Goal: Task Accomplishment & Management: Use online tool/utility

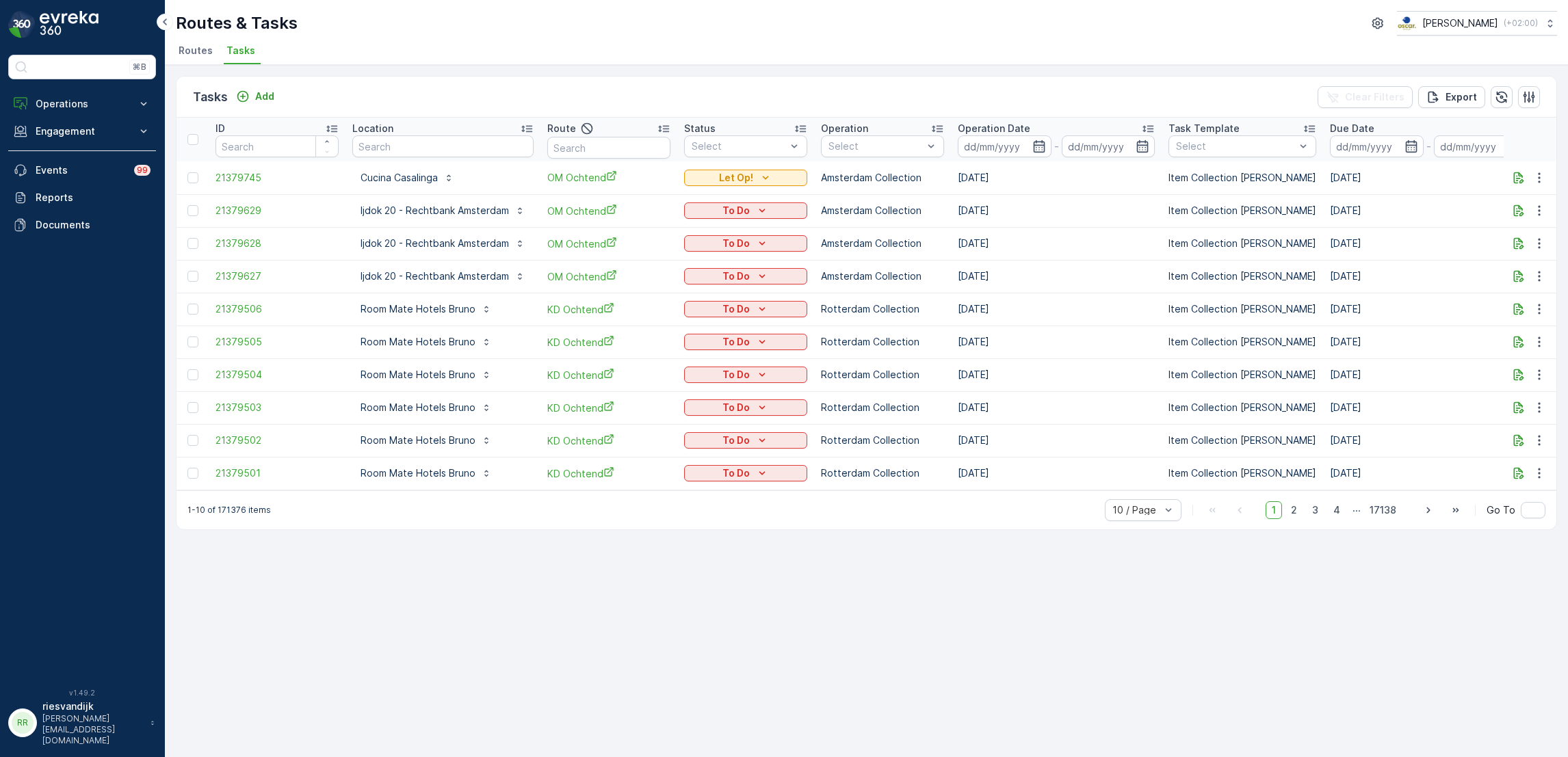
click at [257, 56] on ul "Routes Tasks" at bounding box center [860, 52] width 1370 height 23
click at [257, 88] on button "Add" at bounding box center [254, 96] width 49 height 17
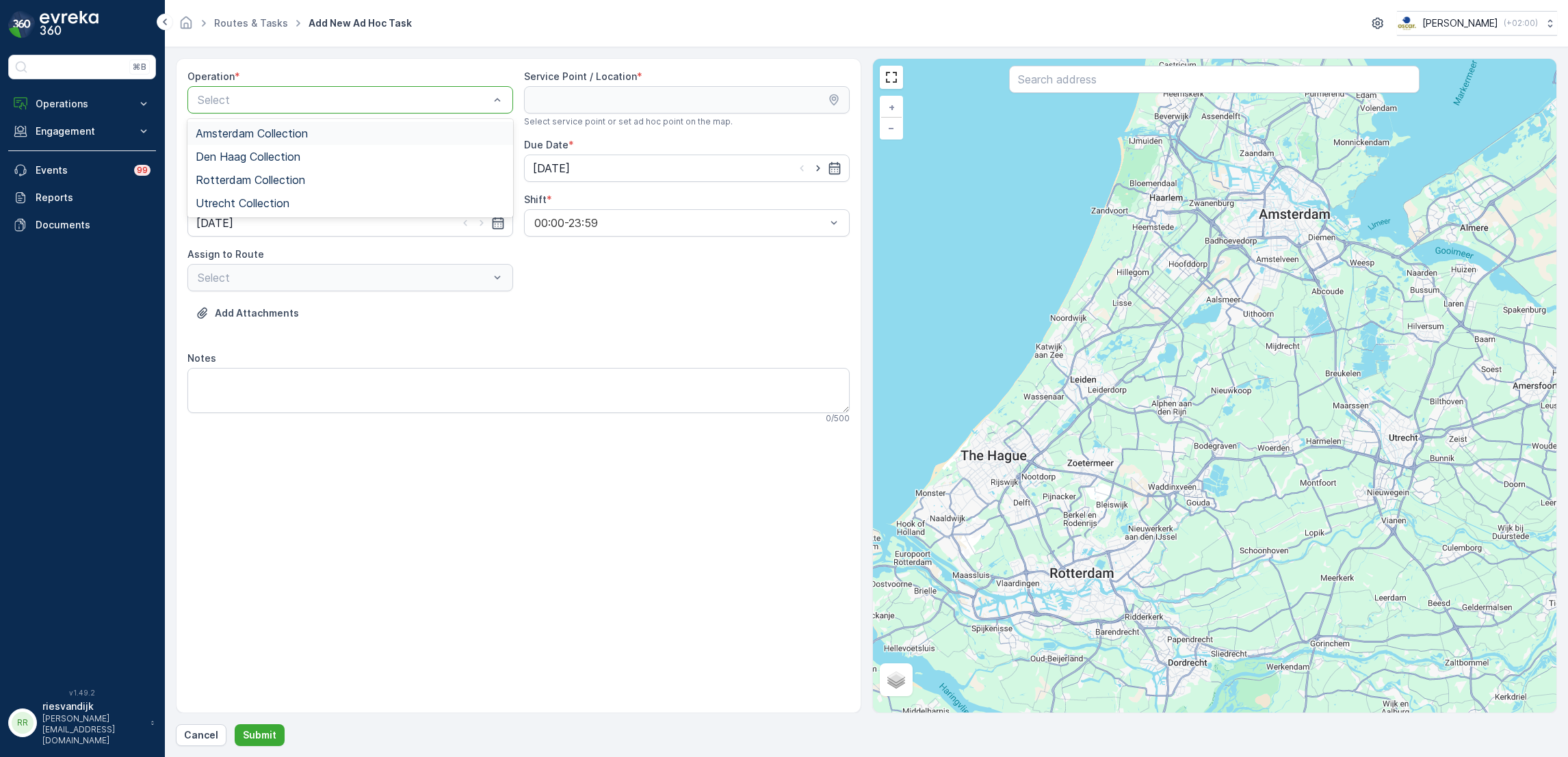
click at [340, 135] on div "Amsterdam Collection" at bounding box center [350, 133] width 309 height 12
click at [1053, 91] on input "text" at bounding box center [1215, 79] width 411 height 27
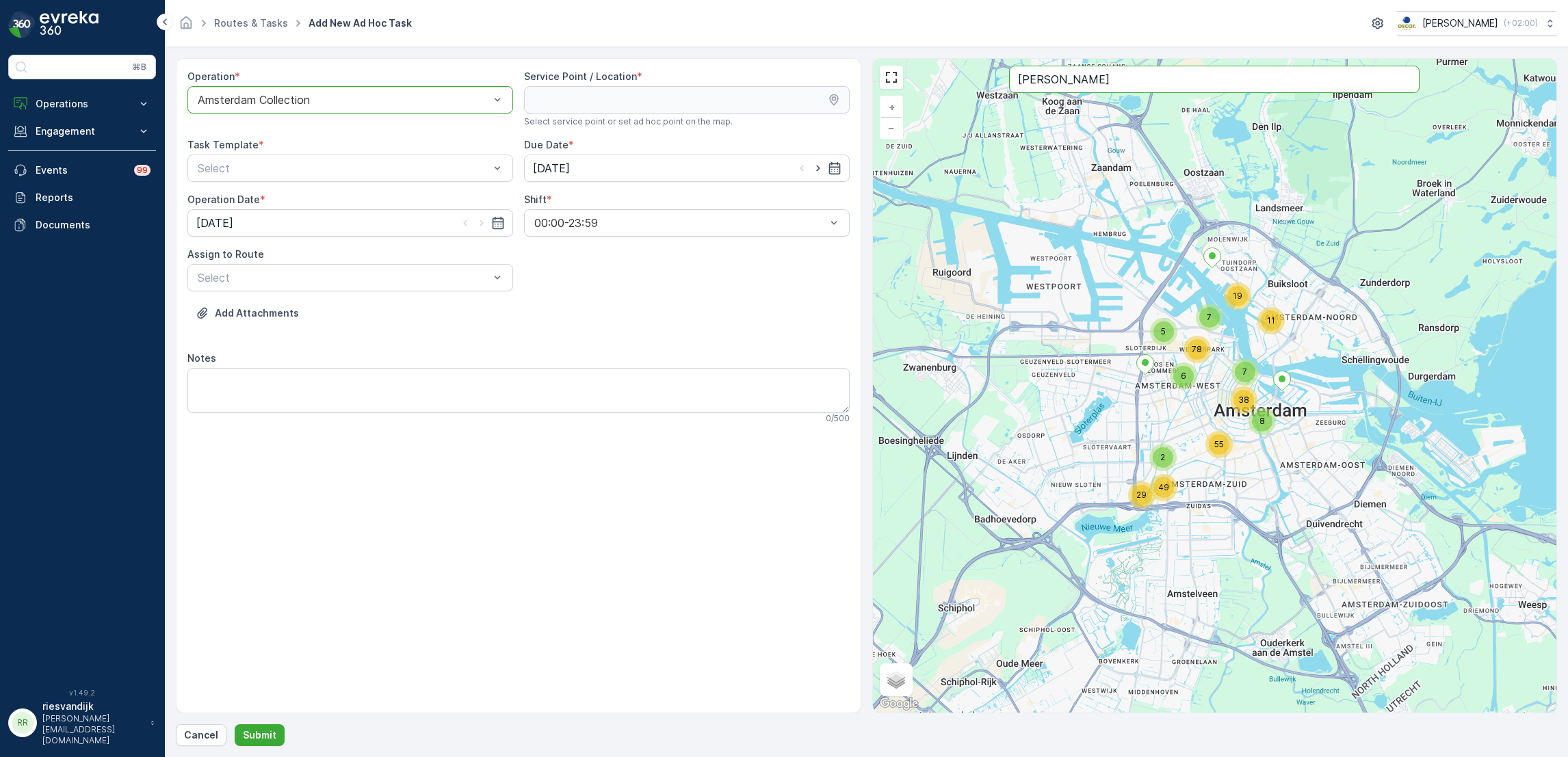
type input "[PERSON_NAME]"
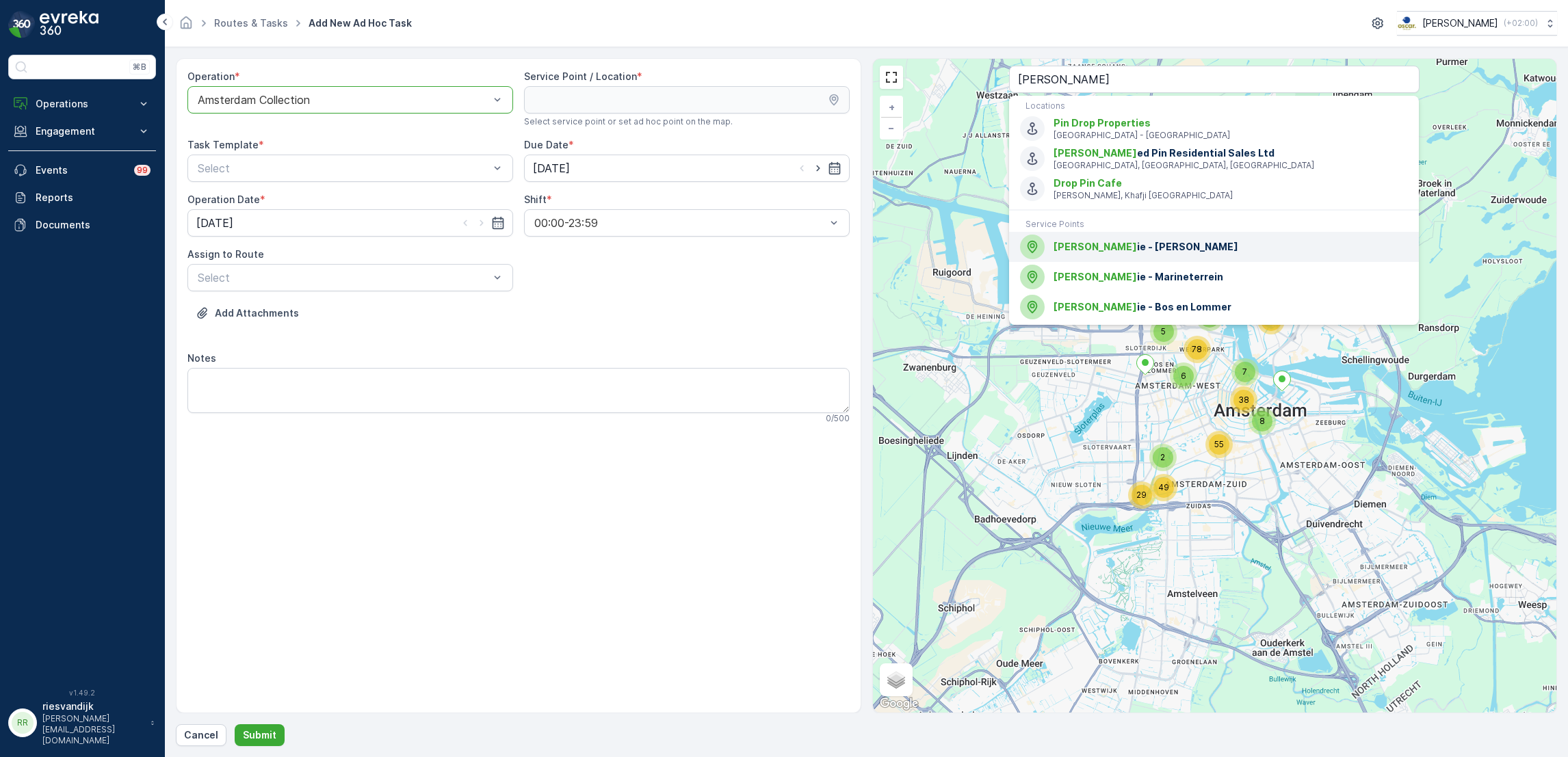
click at [1188, 243] on span "[PERSON_NAME] ie - [PERSON_NAME]" at bounding box center [1230, 247] width 354 height 13
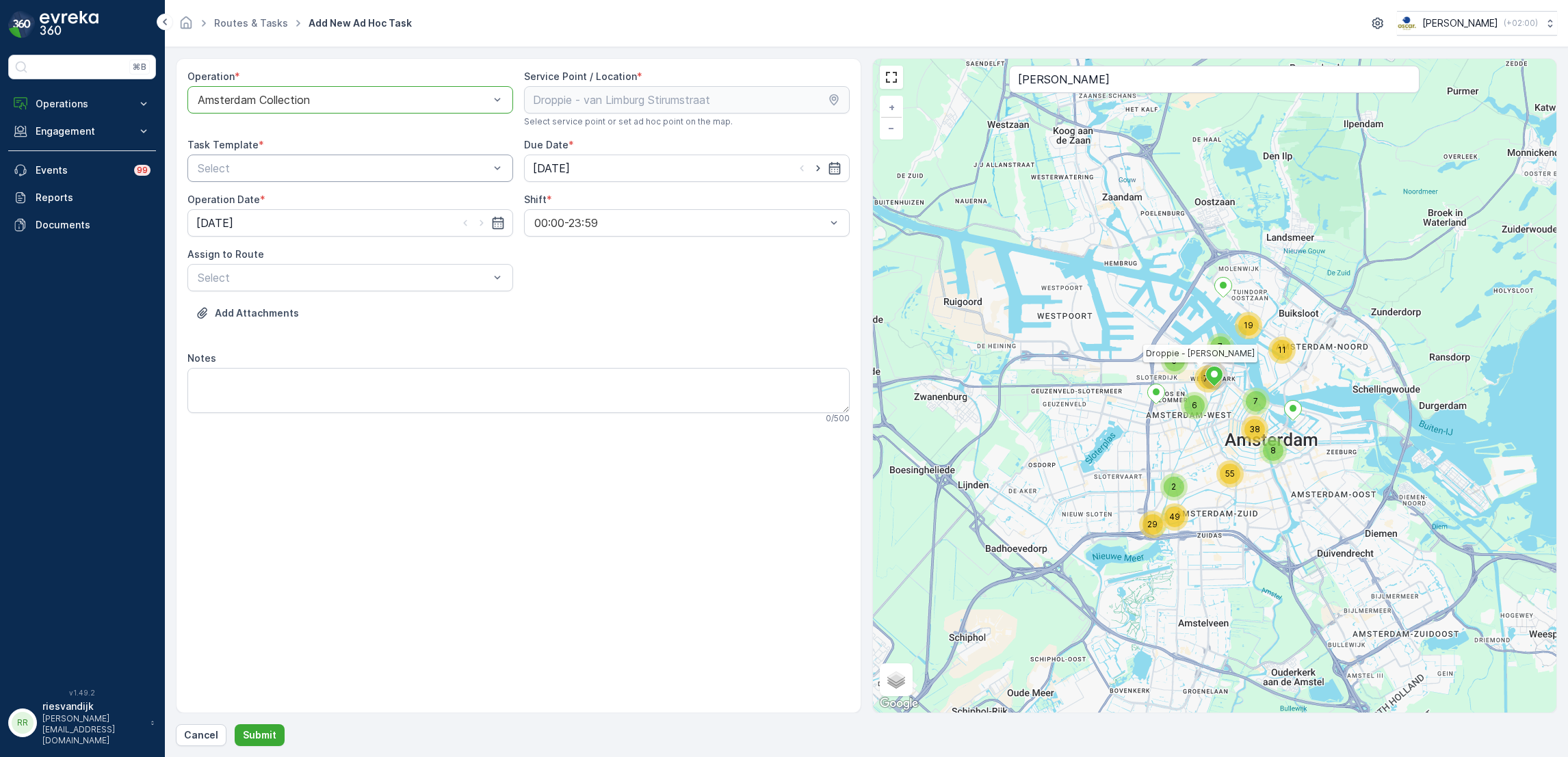
click at [384, 159] on div "Select" at bounding box center [350, 168] width 326 height 27
click at [404, 207] on div "Item Collection [PERSON_NAME]" at bounding box center [350, 201] width 309 height 12
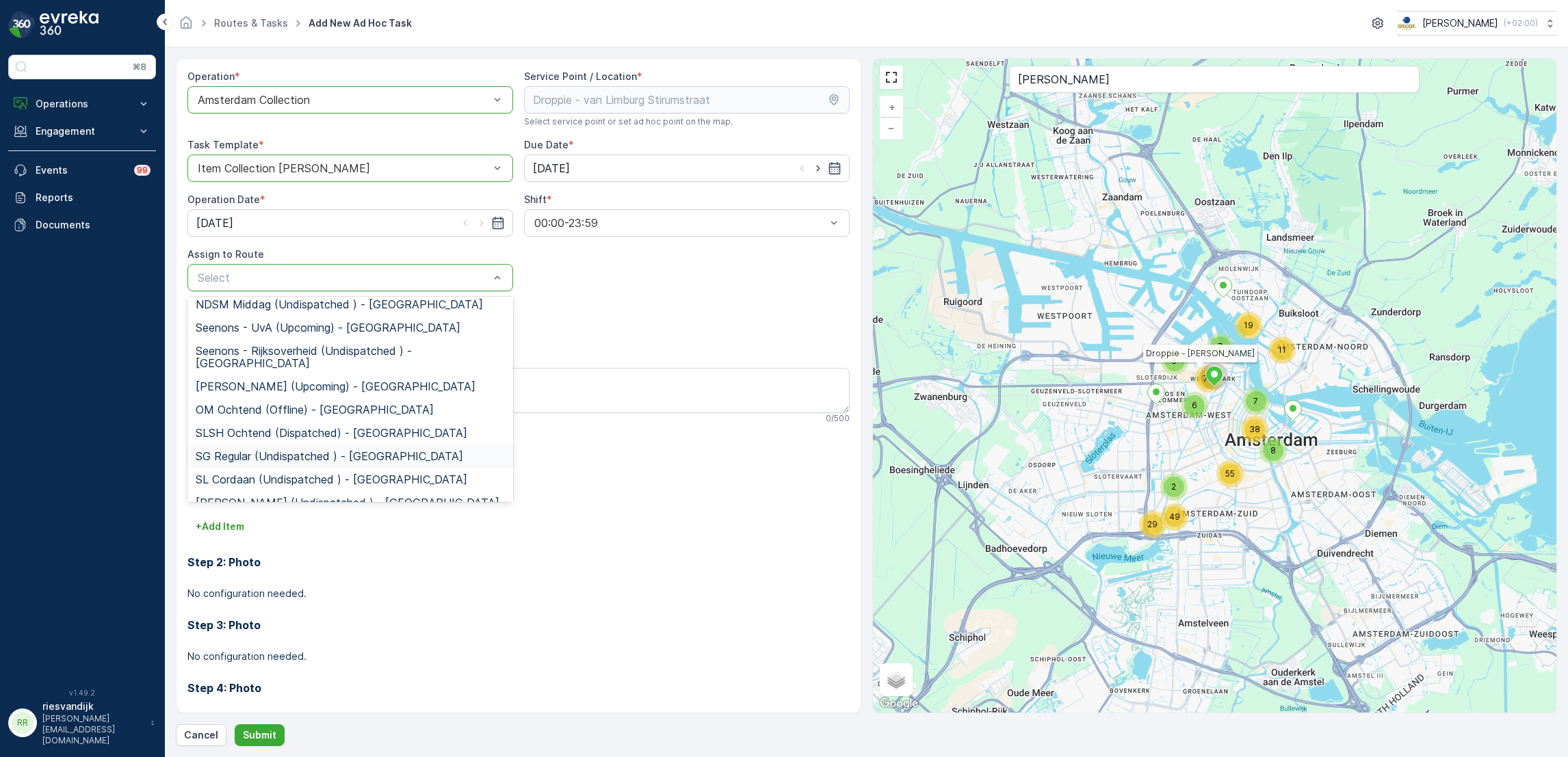
scroll to position [99, 0]
click at [308, 428] on span "SLSH Ochtend (Dispatched) - [GEOGRAPHIC_DATA]" at bounding box center [331, 434] width 272 height 12
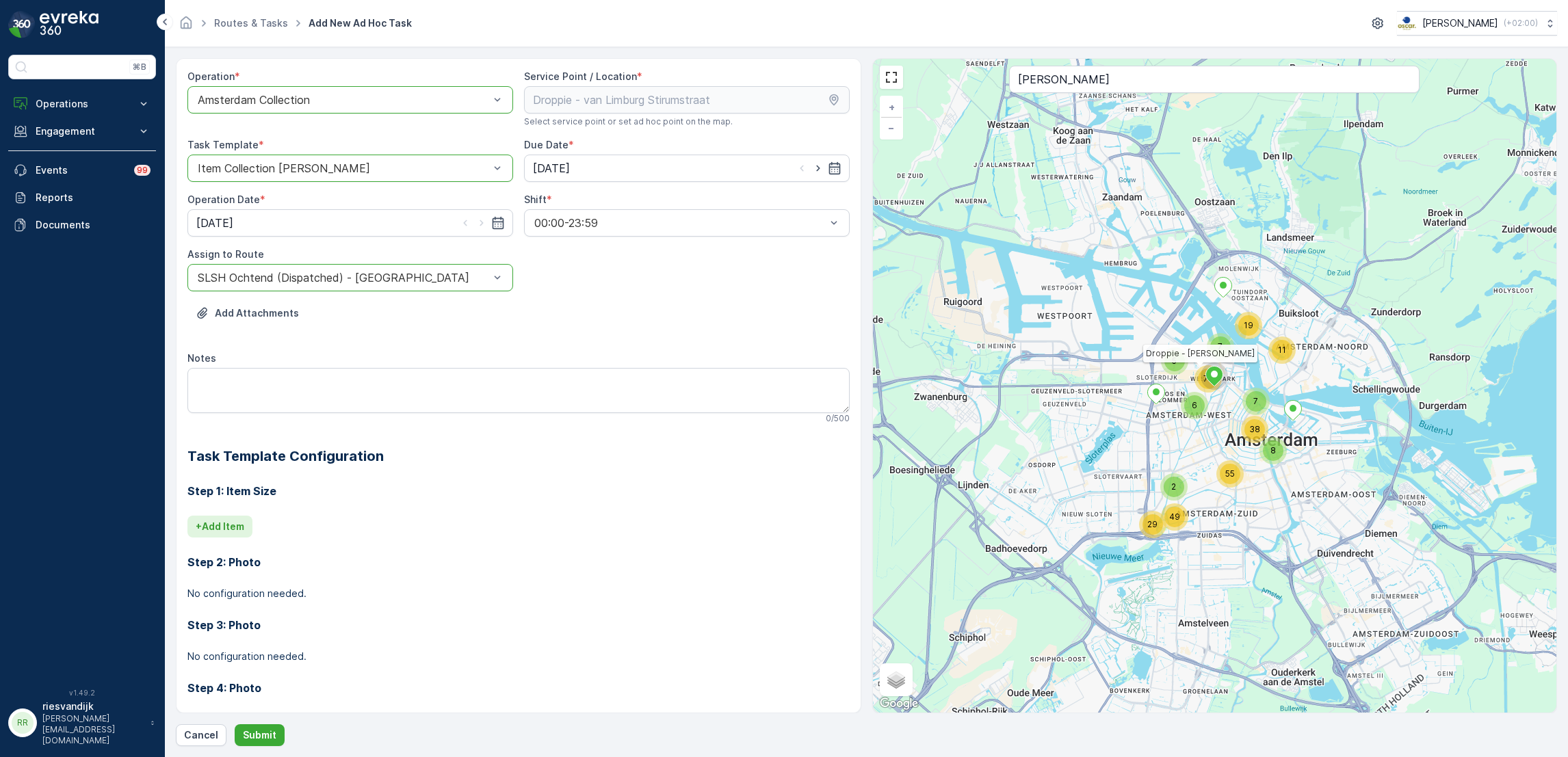
click at [233, 528] on p "+ Add Item" at bounding box center [219, 526] width 48 height 13
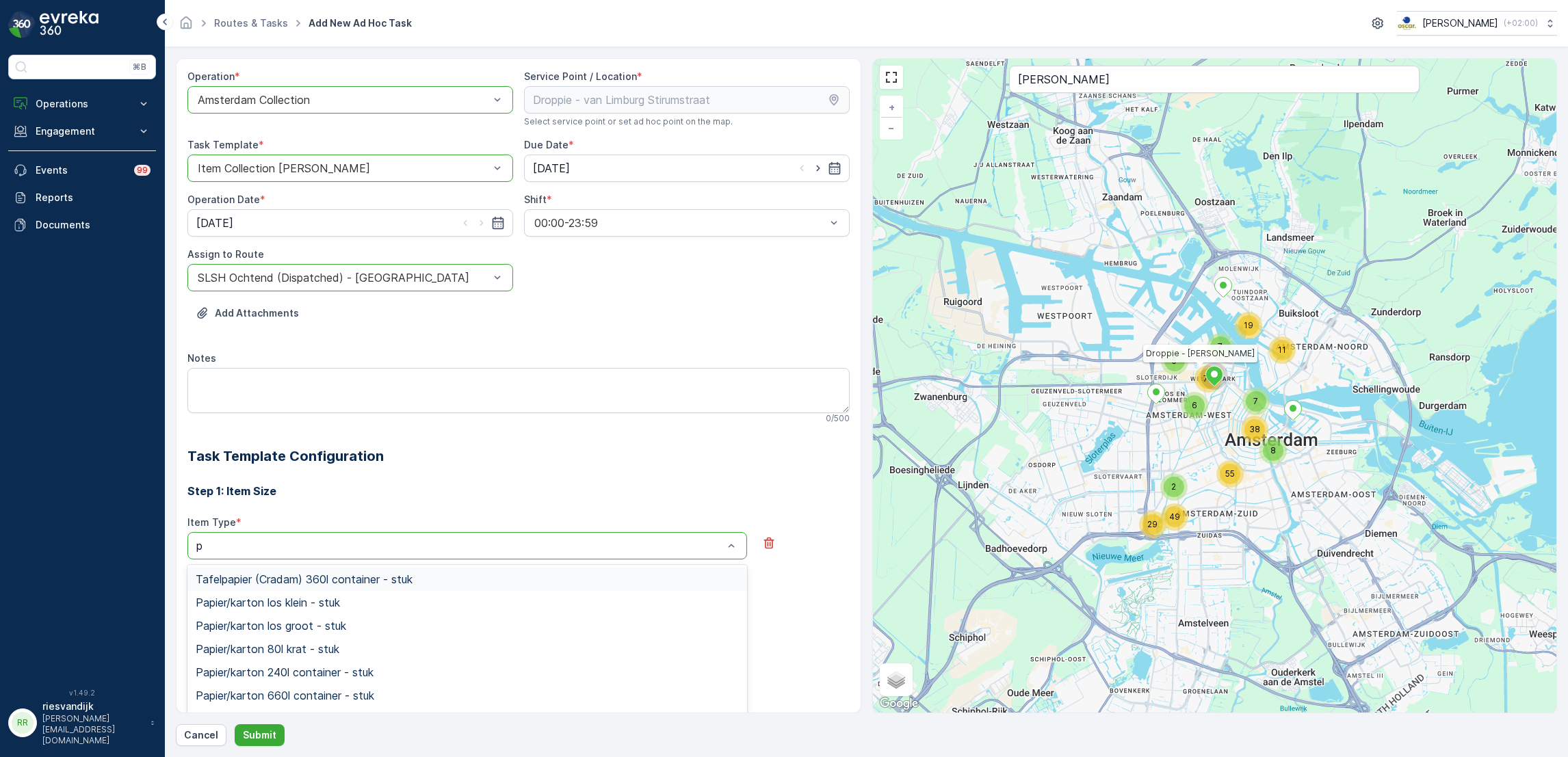
type input "pd"
click at [367, 654] on div "PD zak-XL (240) - stuk" at bounding box center [466, 649] width 543 height 12
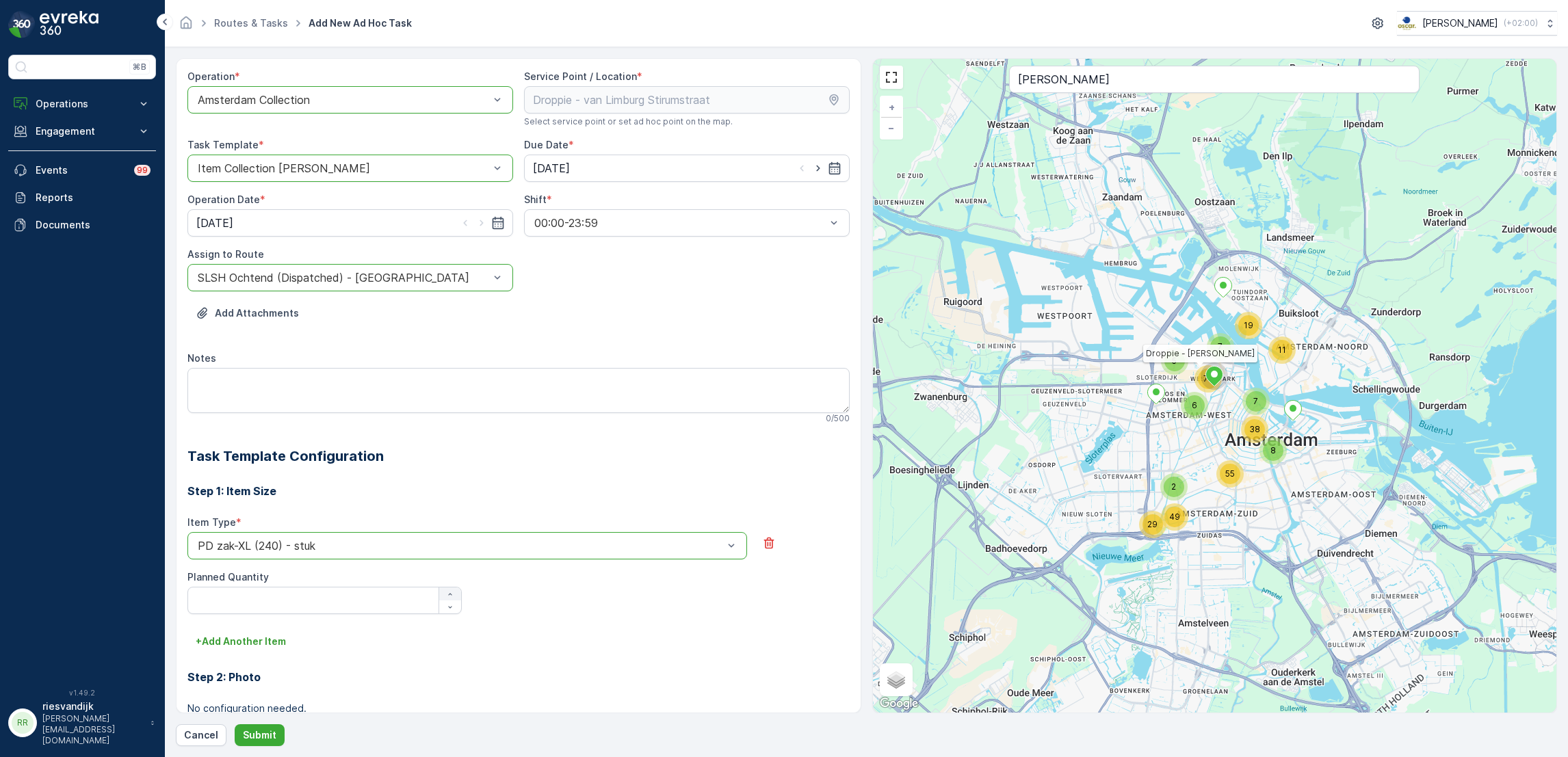
click at [457, 600] on button "button" at bounding box center [450, 594] width 22 height 13
type Quantity "1"
click at [347, 601] on Quantity "1" at bounding box center [324, 600] width 274 height 27
type Quantity "50"
click at [255, 747] on form "Operation * option Amsterdam Collection, selected. Amsterdam Collection Service…" at bounding box center [866, 402] width 1403 height 710
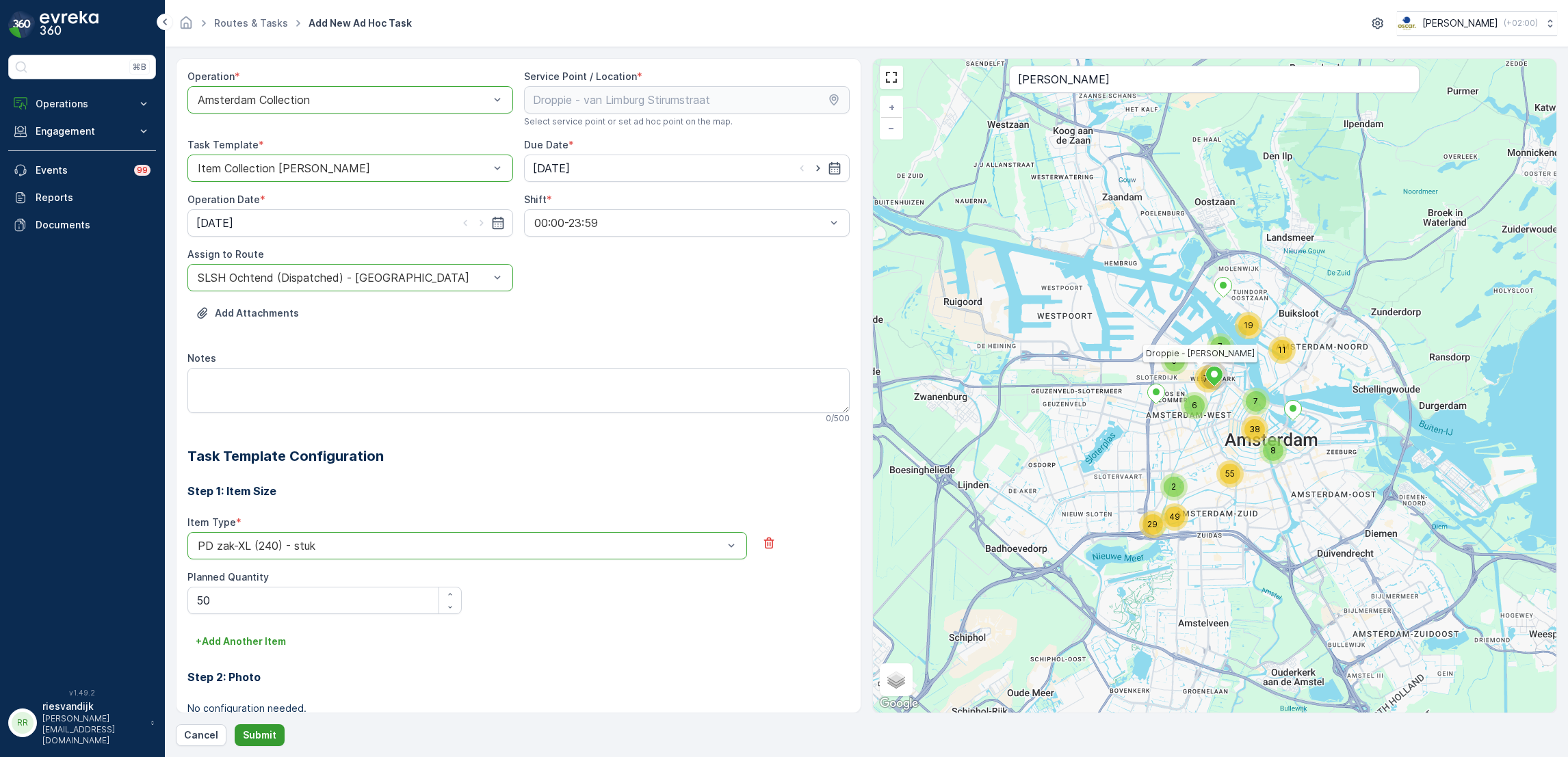
click at [266, 739] on p "Submit" at bounding box center [259, 735] width 33 height 13
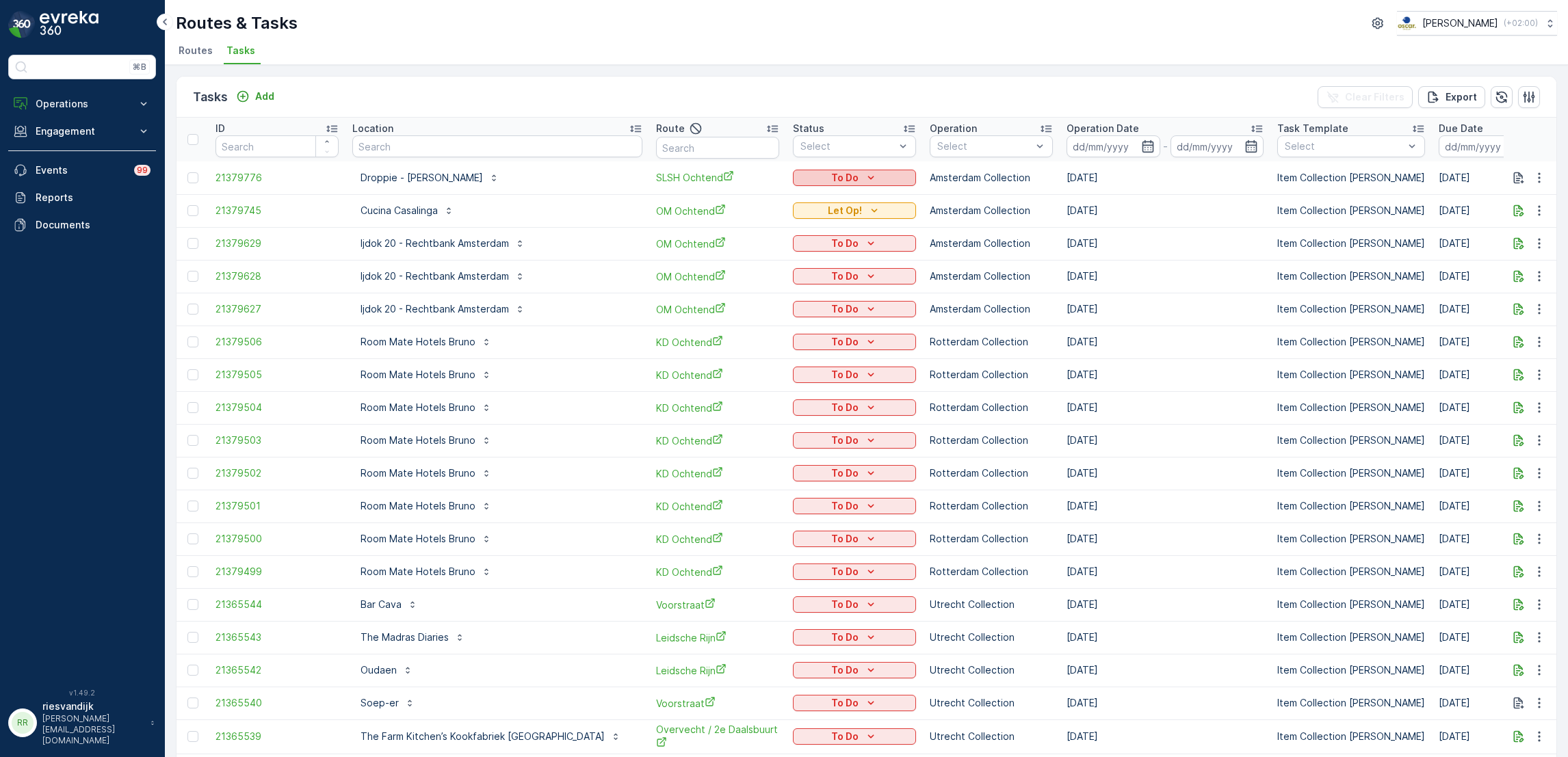
click at [798, 175] on div "To Do" at bounding box center [854, 178] width 112 height 13
click at [737, 195] on span "Let Op!" at bounding box center [740, 197] width 34 height 13
